Goal: Task Accomplishment & Management: Use online tool/utility

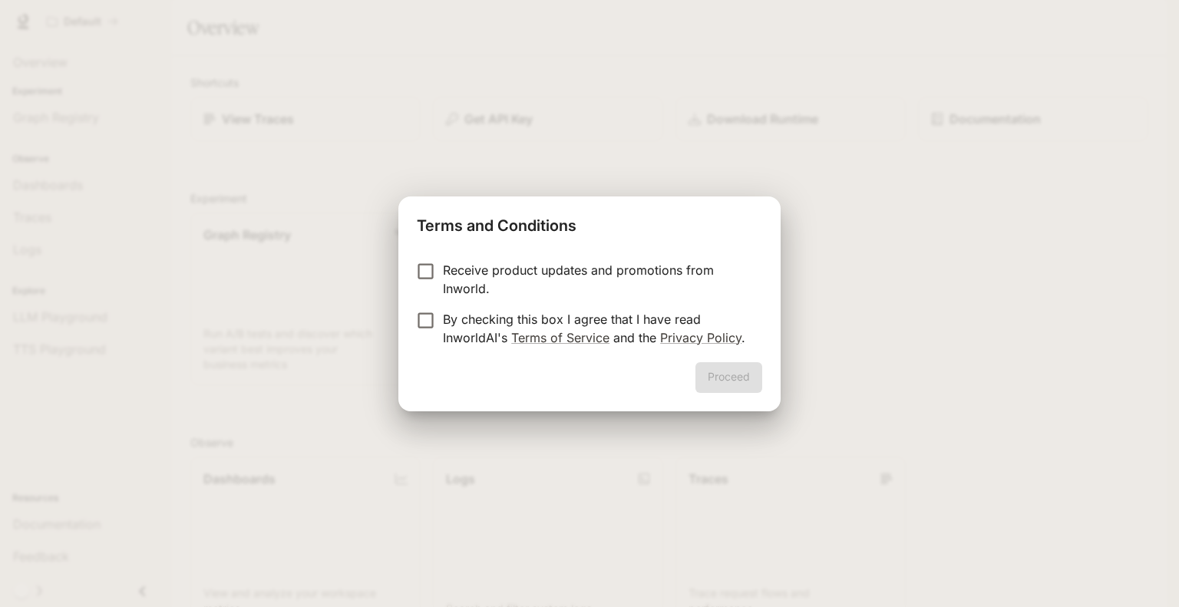
click at [574, 275] on p "Receive product updates and promotions from Inworld." at bounding box center [596, 279] width 307 height 37
drag, startPoint x: 458, startPoint y: 323, endPoint x: 465, endPoint y: 329, distance: 8.8
click at [458, 324] on p "By checking this box I agree that I have read InworldAI's Terms of Service and …" at bounding box center [596, 328] width 307 height 37
click at [716, 377] on button "Proceed" at bounding box center [728, 377] width 67 height 31
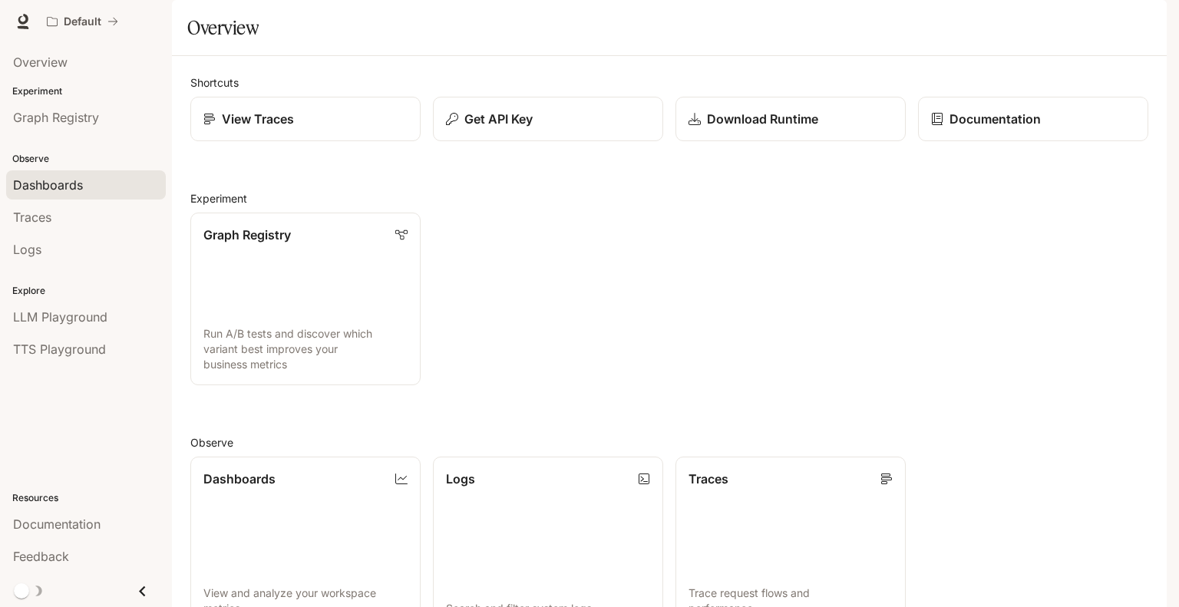
click at [44, 183] on span "Dashboards" at bounding box center [48, 185] width 70 height 18
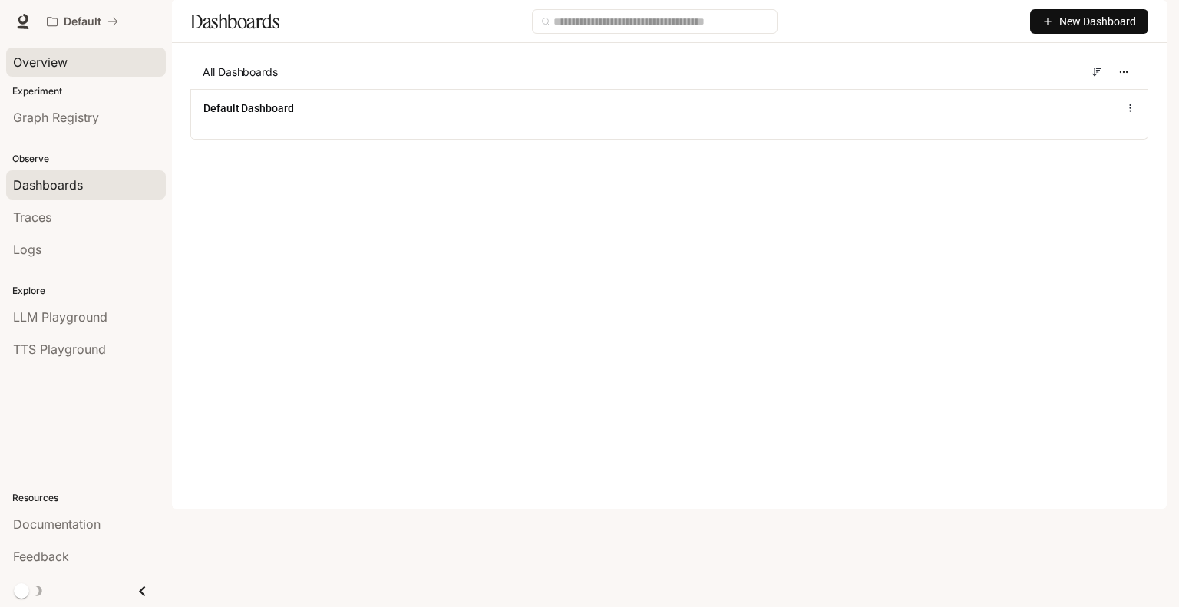
click at [70, 68] on div "Overview" at bounding box center [86, 62] width 146 height 18
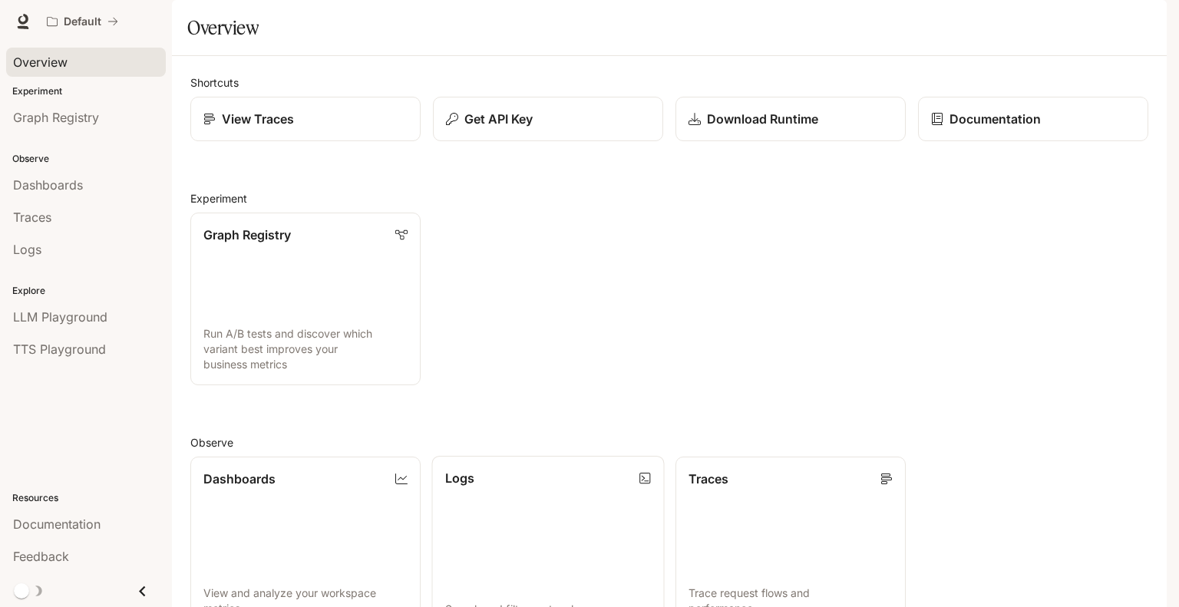
scroll to position [334, 0]
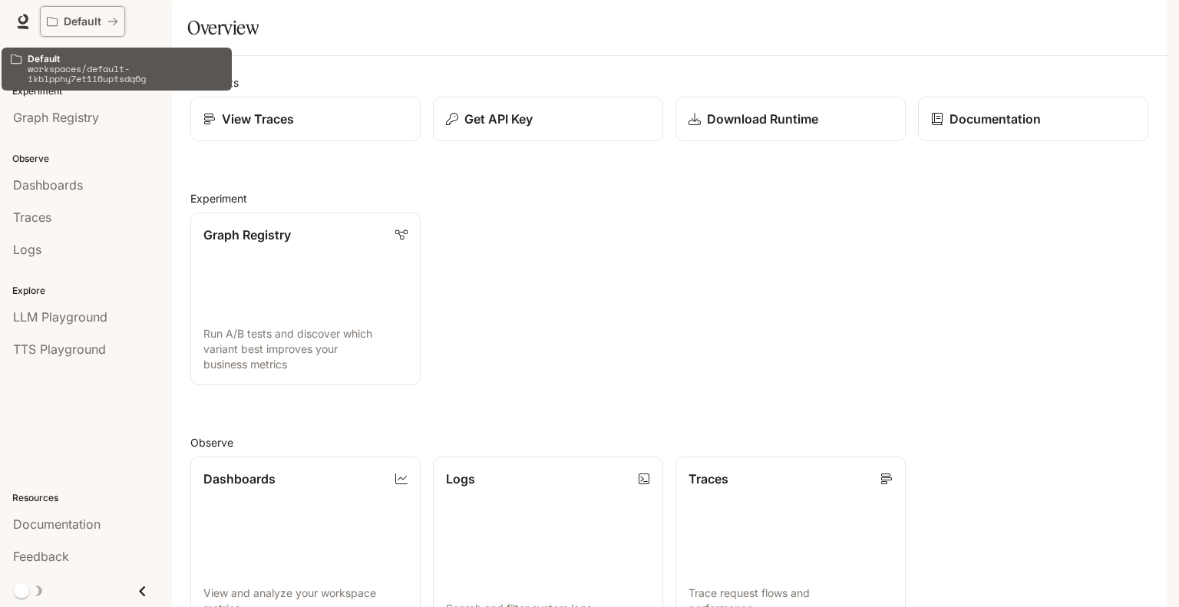
click at [47, 20] on icon "All workspaces" at bounding box center [52, 21] width 11 height 9
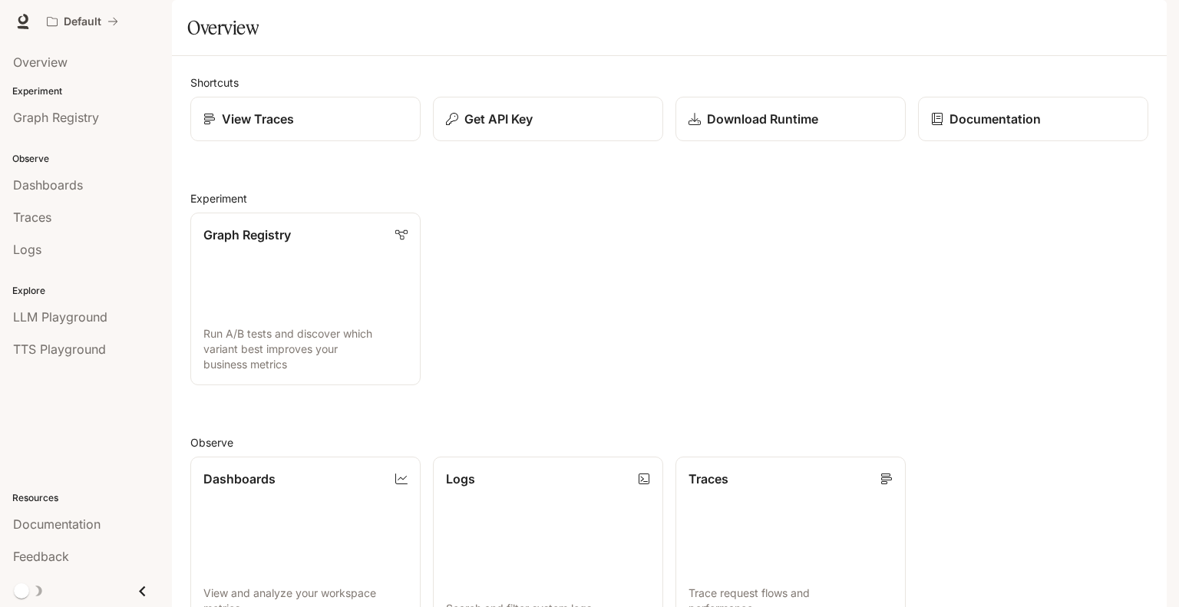
click at [1141, 18] on img "button" at bounding box center [1145, 21] width 21 height 21
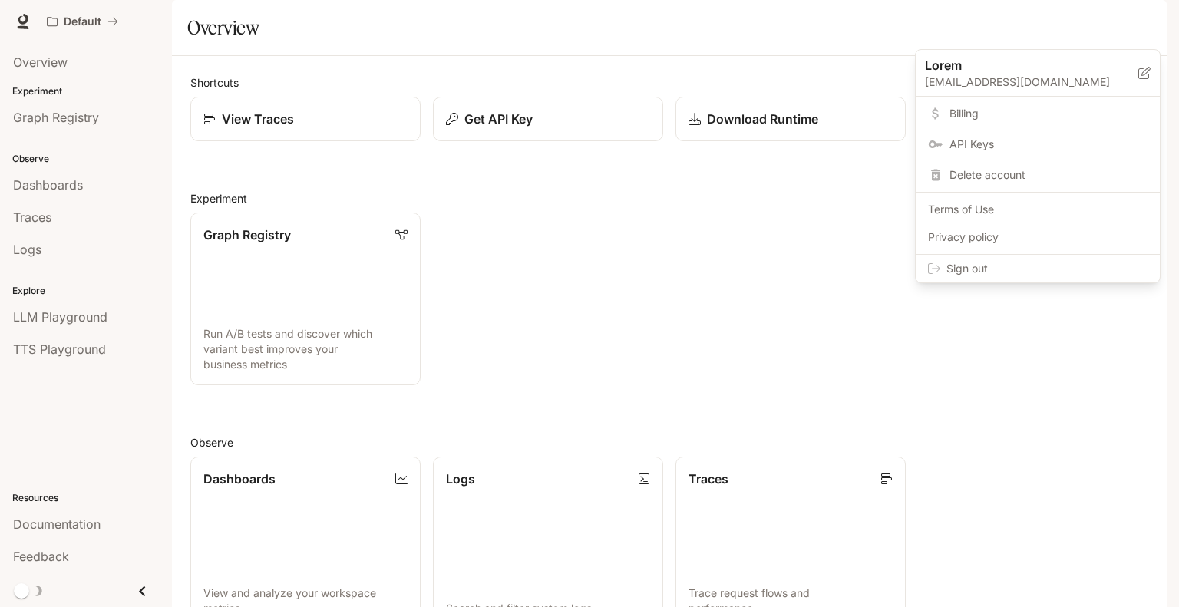
click at [1019, 109] on span "Billing" at bounding box center [1049, 113] width 198 height 15
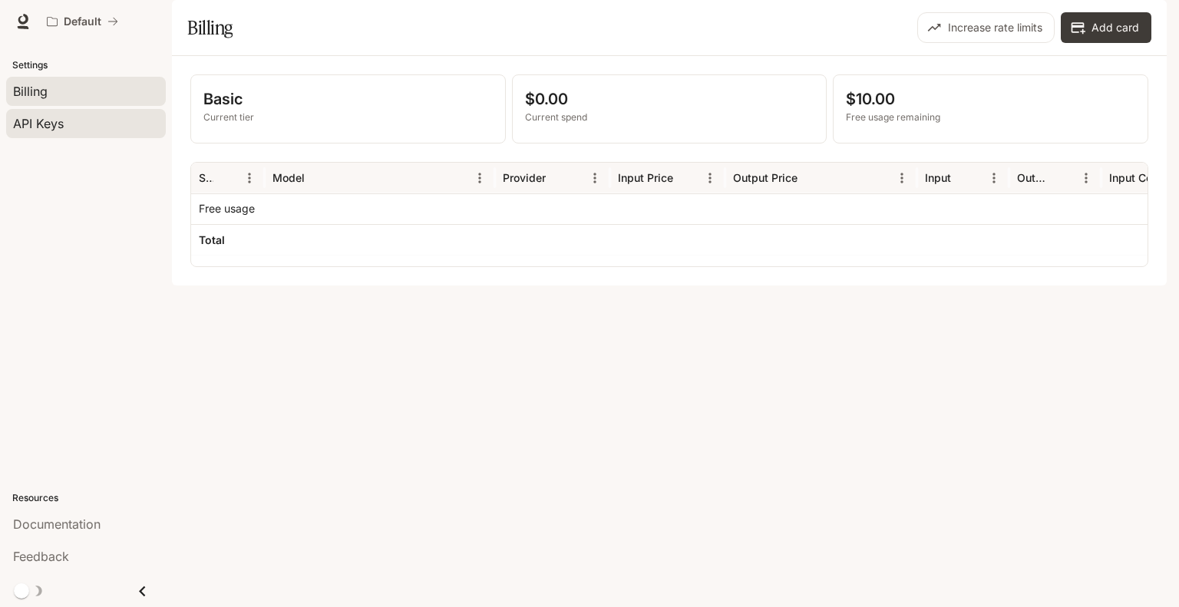
click at [92, 124] on div "API Keys" at bounding box center [86, 123] width 146 height 18
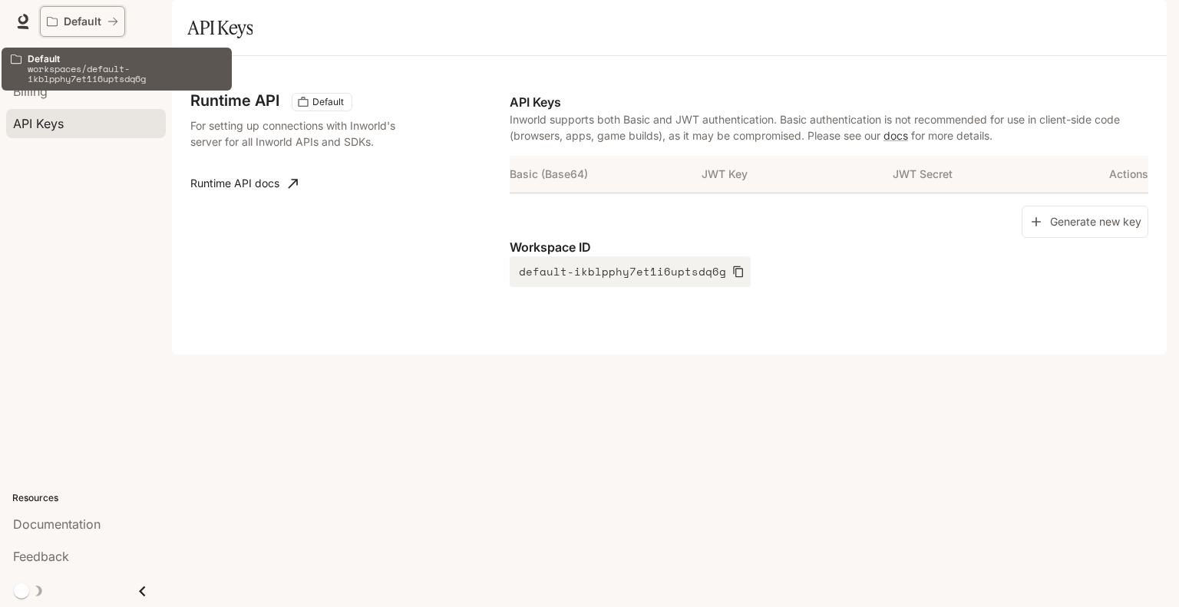
click at [53, 25] on icon "All workspaces" at bounding box center [52, 21] width 11 height 11
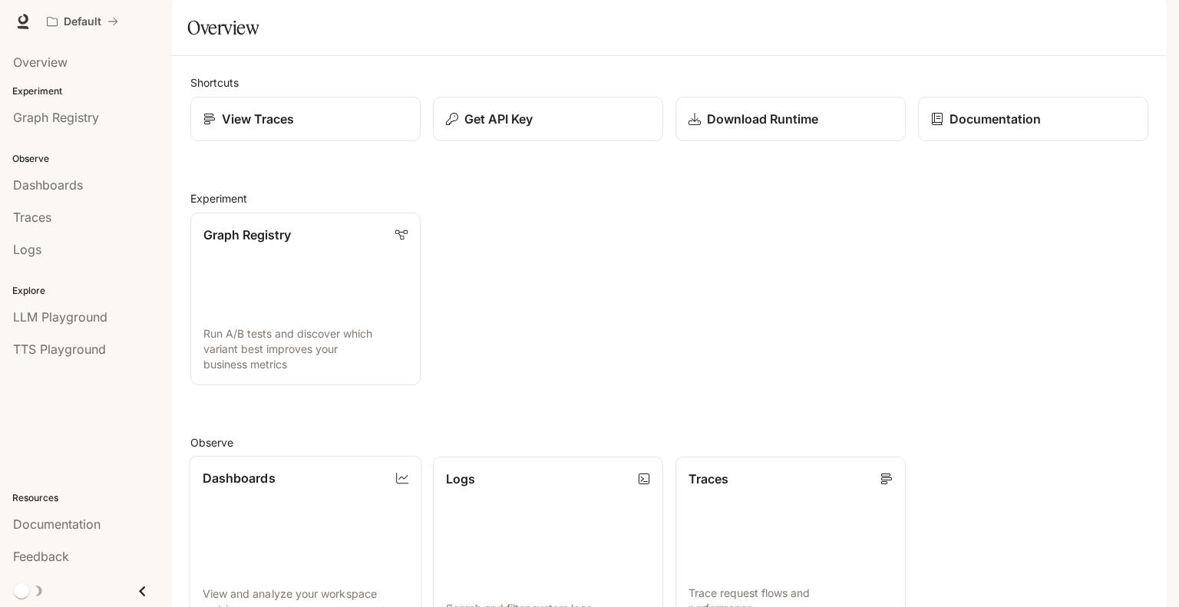
scroll to position [334, 0]
click at [115, 109] on div "Graph Registry" at bounding box center [86, 117] width 146 height 18
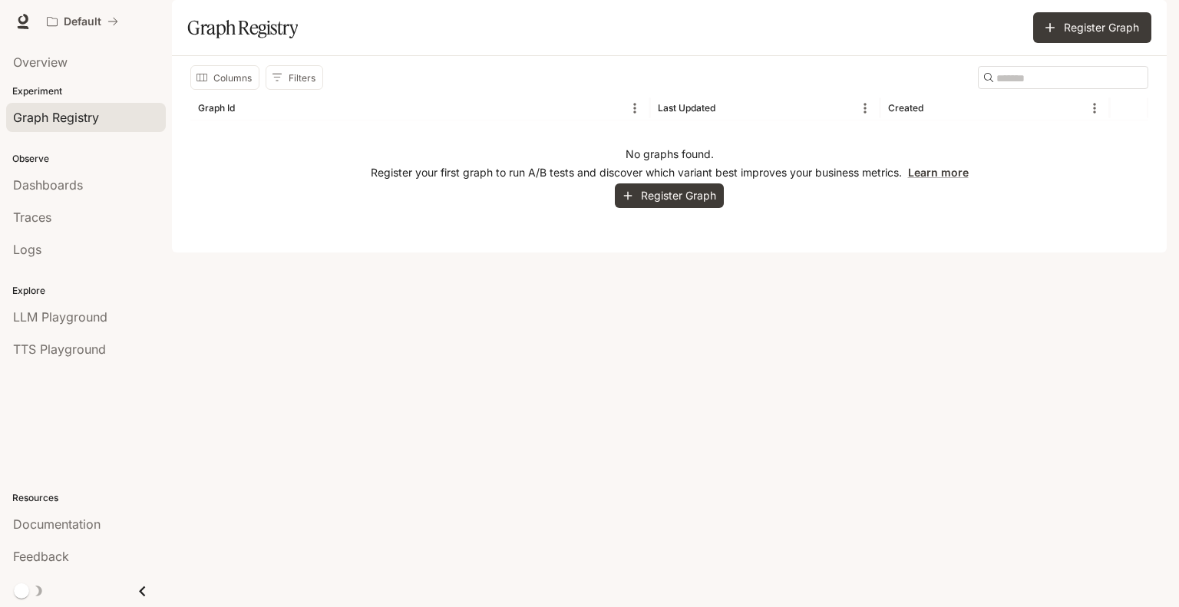
click at [63, 44] on div "Overview" at bounding box center [86, 62] width 172 height 38
click at [64, 55] on span "Overview" at bounding box center [40, 62] width 55 height 18
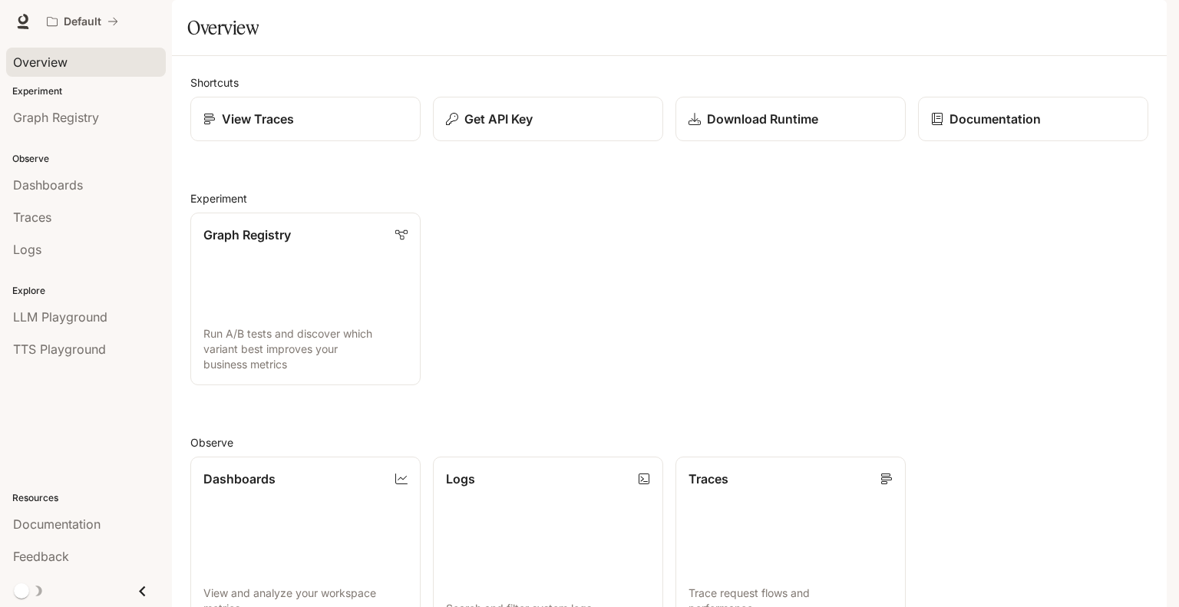
click at [35, 21] on div "Default Documentation Documentation" at bounding box center [589, 21] width 1179 height 43
click at [29, 19] on link at bounding box center [22, 21] width 21 height 21
click at [360, 128] on div "View Traces" at bounding box center [306, 119] width 206 height 18
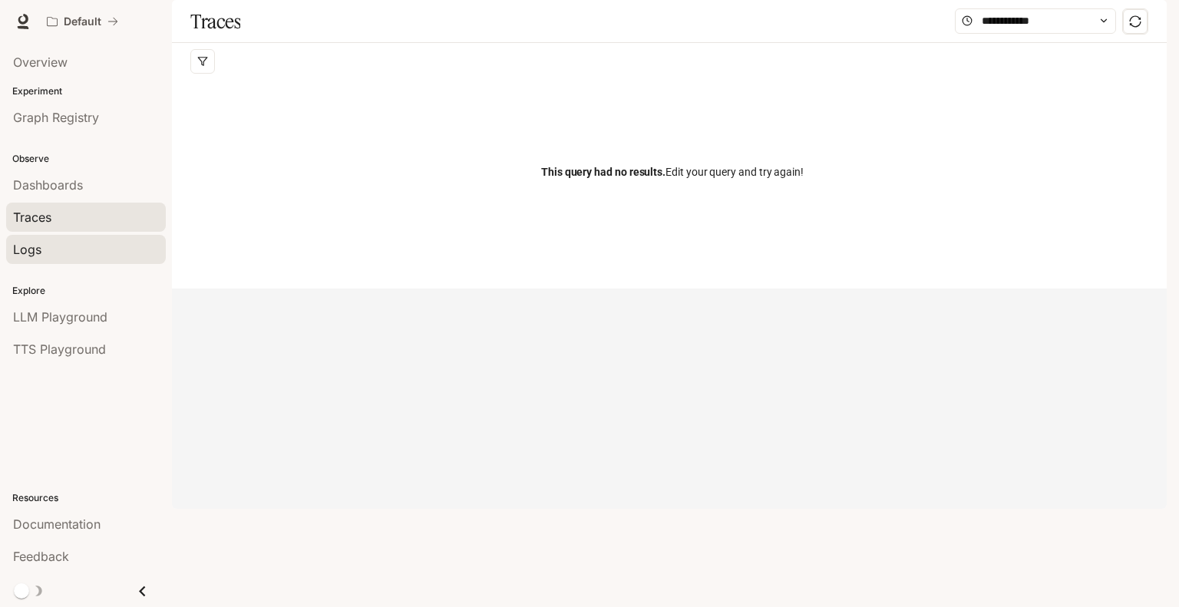
click at [60, 245] on div "Logs" at bounding box center [86, 249] width 146 height 18
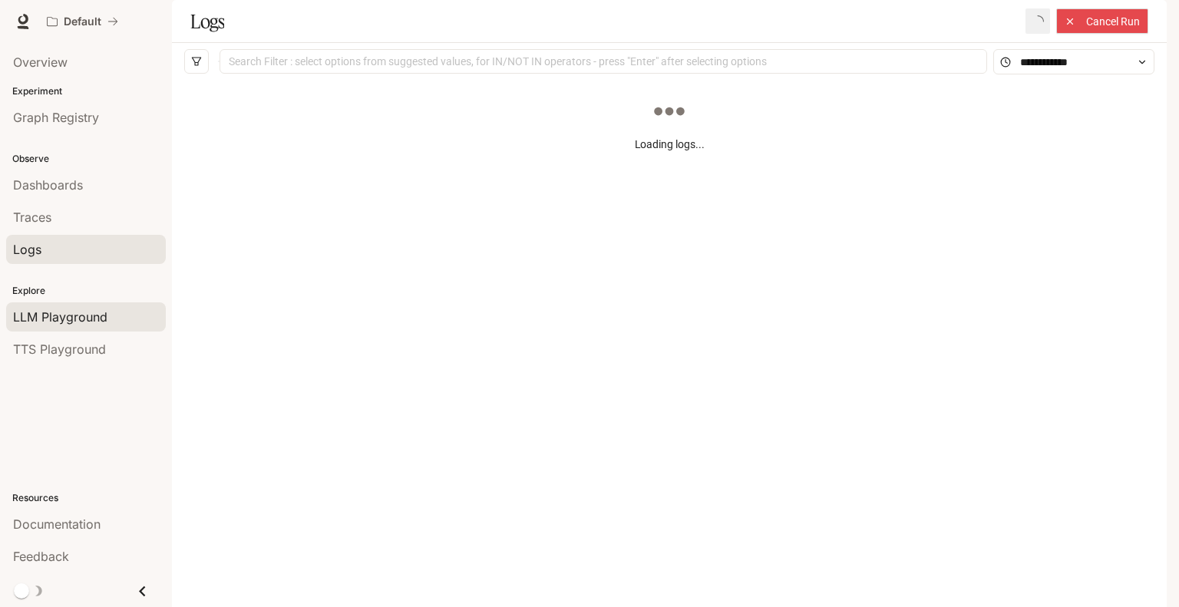
click at [91, 325] on link "LLM Playground" at bounding box center [86, 316] width 160 height 29
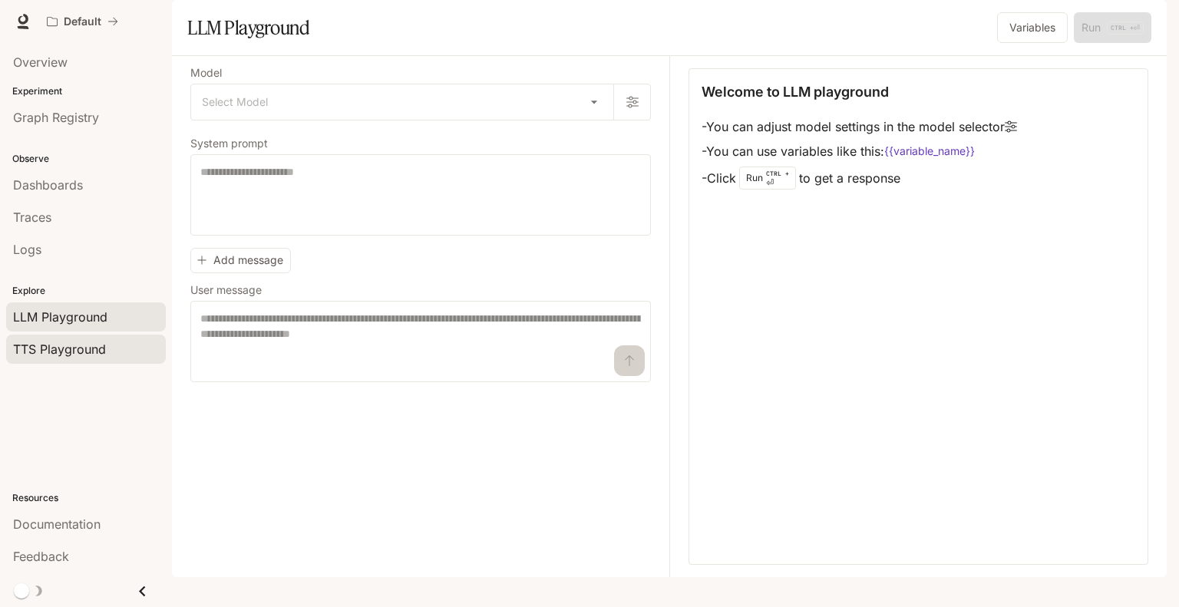
click at [96, 348] on span "TTS Playground" at bounding box center [59, 349] width 93 height 18
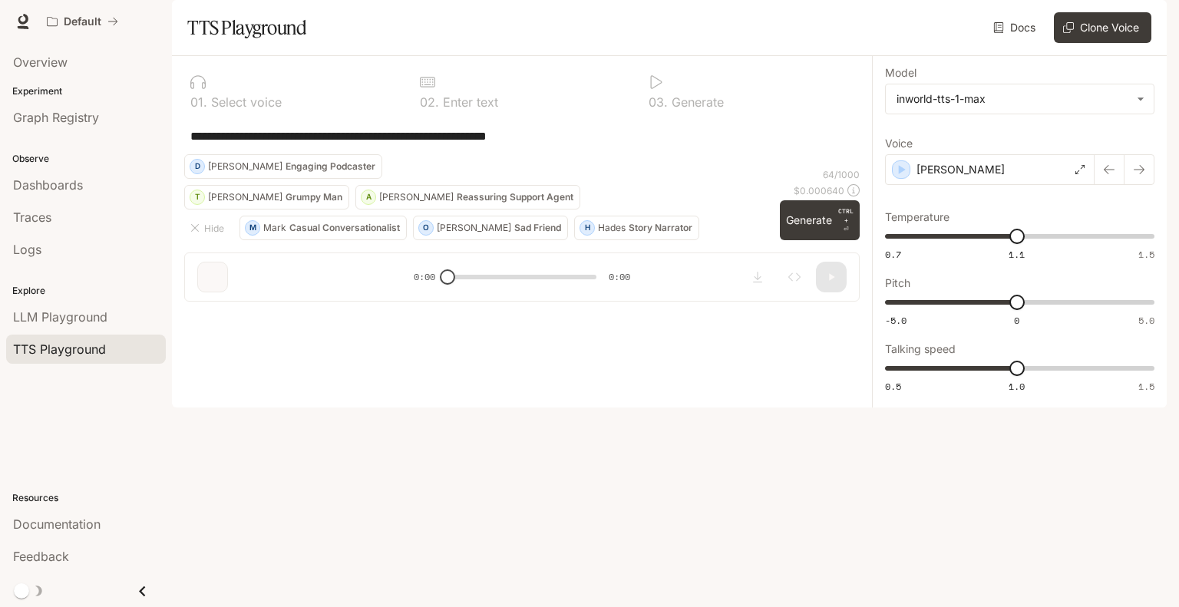
click at [94, 401] on div "Overview Experiment Graph Registry Observe Dashboards Traces Logs Explore LLM P…" at bounding box center [86, 325] width 172 height 564
click at [19, 69] on span "Overview" at bounding box center [40, 62] width 55 height 18
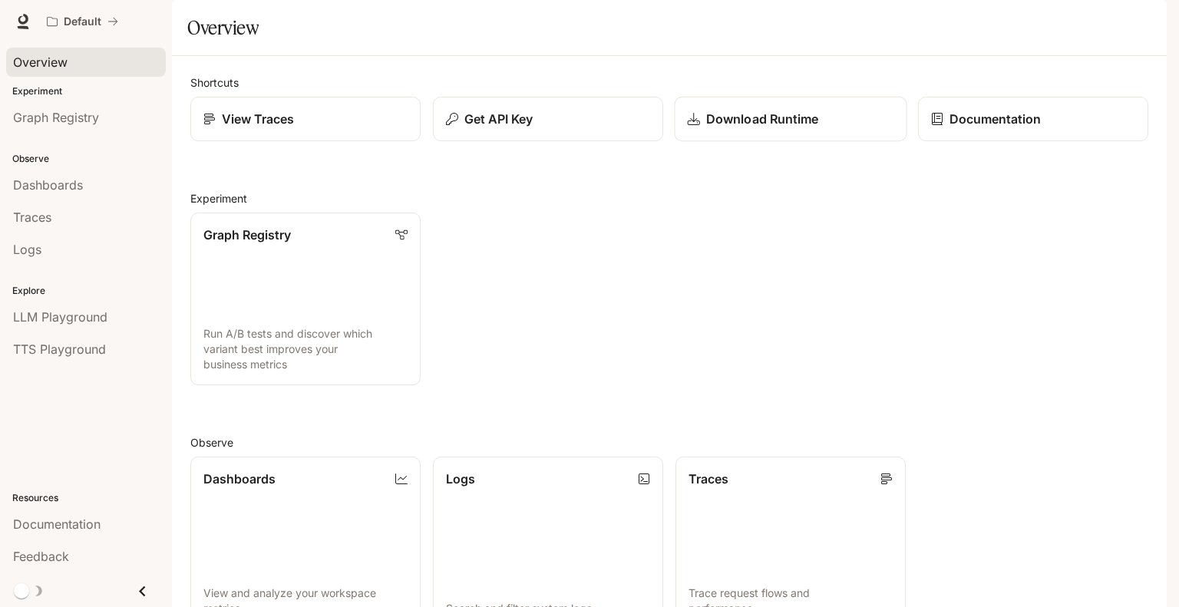
click at [734, 128] on p "Download Runtime" at bounding box center [762, 119] width 112 height 18
click at [748, 128] on p "Download Runtime" at bounding box center [762, 119] width 112 height 18
